Goal: Information Seeking & Learning: Learn about a topic

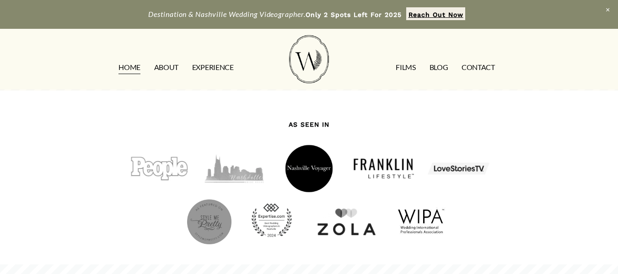
scroll to position [778, 0]
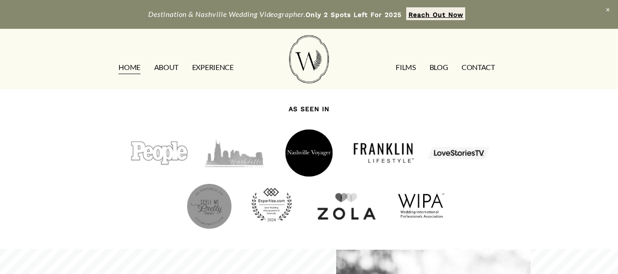
click at [212, 70] on link "EXPERIENCE" at bounding box center [213, 67] width 42 height 15
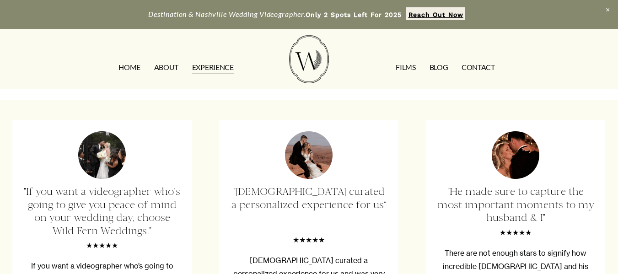
scroll to position [1418, 0]
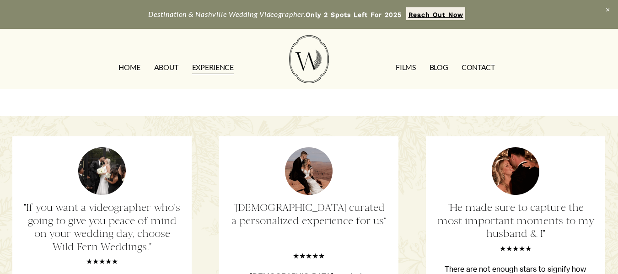
click at [309, 88] on link "YES!" at bounding box center [309, 79] width 39 height 17
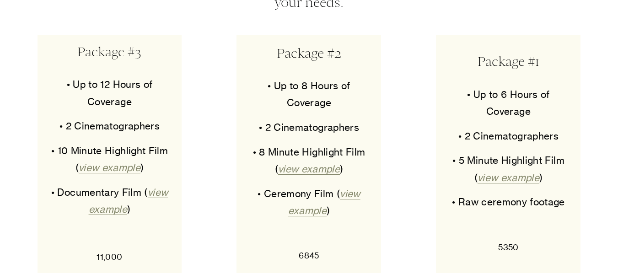
scroll to position [4438, 0]
